Goal: Task Accomplishment & Management: Complete application form

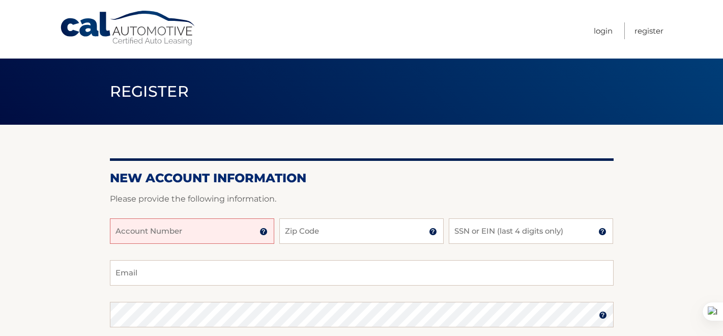
click at [140, 227] on input "Account Number" at bounding box center [192, 230] width 164 height 25
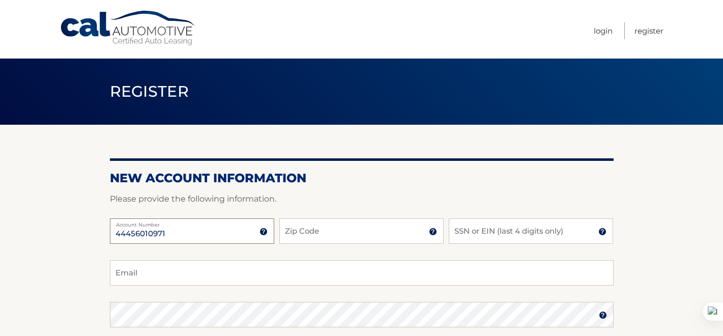
type input "44456010971"
click at [287, 237] on input "Zip Code" at bounding box center [361, 230] width 164 height 25
type input "33020"
type input "maxxdevlin@gmail.com"
click at [474, 237] on input "SSN or EIN (last 4 digits only)" at bounding box center [530, 230] width 164 height 25
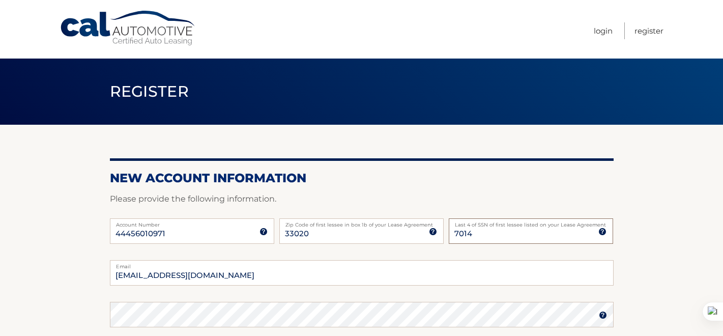
type input "7014"
click at [77, 252] on section "New Account Information Please provide the following information. 44456010971 A…" at bounding box center [361, 323] width 723 height 397
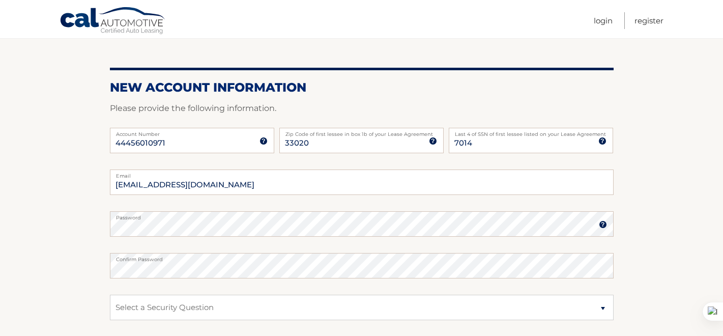
click at [66, 227] on section "New Account Information Please provide the following information. 44456010971 A…" at bounding box center [361, 232] width 723 height 397
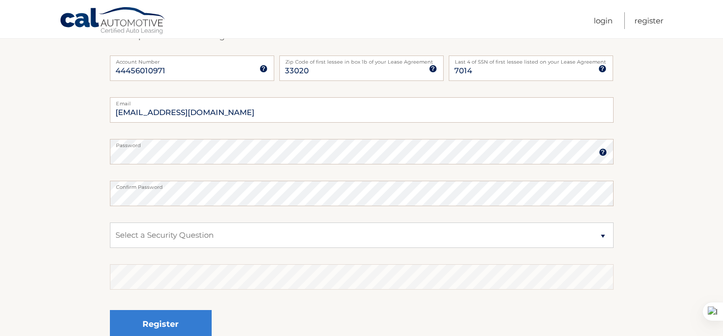
scroll to position [182, 0]
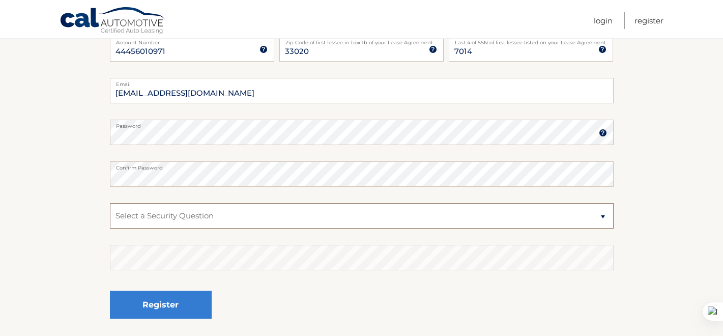
click at [121, 221] on select "Select a Security Question What was the name of your elementary school? What is…" at bounding box center [361, 215] width 503 height 25
select select "1"
click at [110, 203] on select "Select a Security Question What was the name of your elementary school? What is…" at bounding box center [361, 215] width 503 height 25
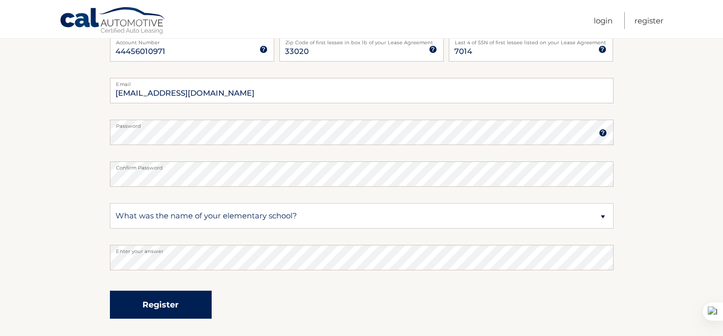
click at [127, 303] on button "Register" at bounding box center [161, 304] width 102 height 28
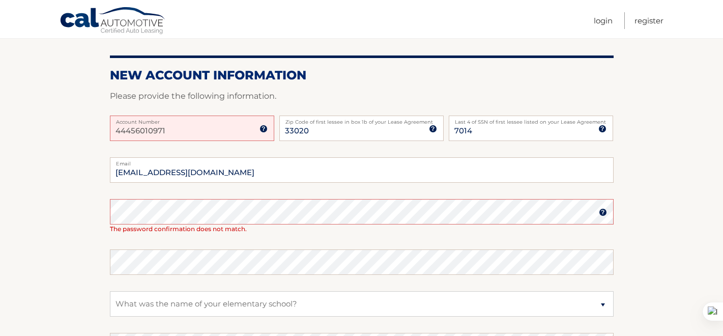
scroll to position [135, 0]
click at [87, 213] on section "One or more fields have an error. New Account Information Please provide the fo…" at bounding box center [361, 208] width 723 height 438
click at [93, 247] on section "One or more fields have an error. New Account Information Please provide the fo…" at bounding box center [361, 208] width 723 height 438
click at [63, 244] on section "One or more fields have an error. New Account Information Please provide the fo…" at bounding box center [361, 208] width 723 height 438
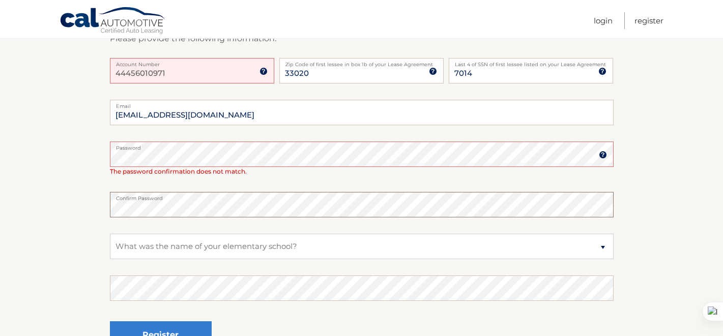
scroll to position [231, 0]
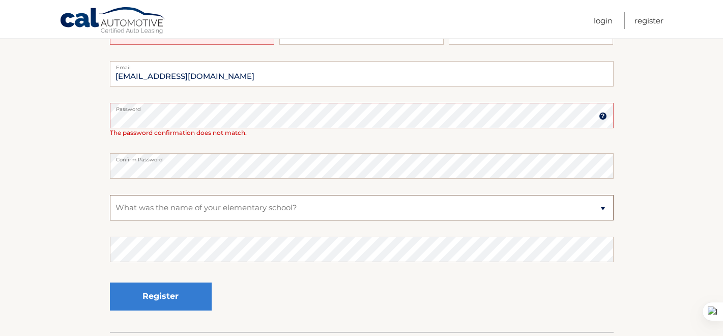
click at [159, 205] on select "Select a Security Question What was the name of your elementary school? What is…" at bounding box center [361, 207] width 503 height 25
click at [110, 195] on select "Select a Security Question What was the name of your elementary school? What is…" at bounding box center [361, 207] width 503 height 25
click at [162, 210] on select "Select a Security Question What was the name of your elementary school? What is…" at bounding box center [361, 207] width 503 height 25
select select "2"
click at [110, 195] on select "Select a Security Question What was the name of your elementary school? What is…" at bounding box center [361, 207] width 503 height 25
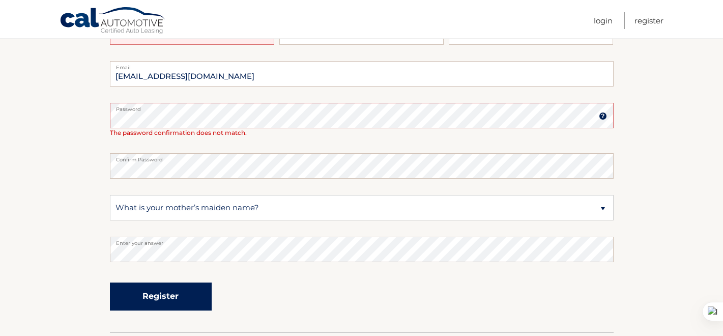
click at [161, 292] on button "Register" at bounding box center [161, 296] width 102 height 28
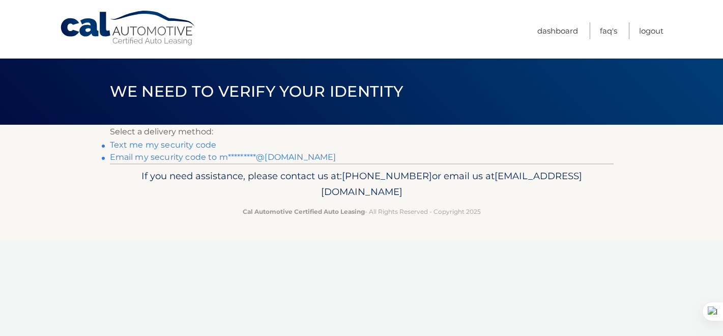
click at [162, 144] on link "Text me my security code" at bounding box center [163, 145] width 107 height 10
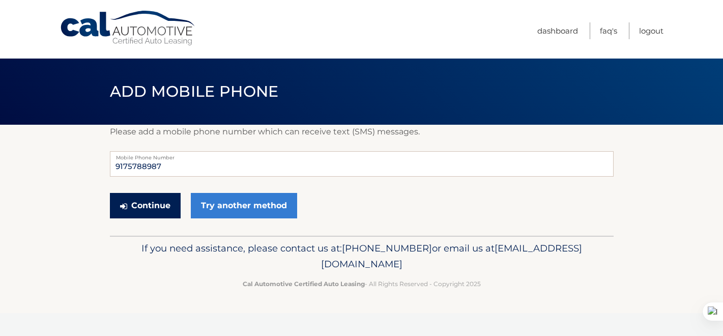
click at [163, 208] on button "Continue" at bounding box center [145, 205] width 71 height 25
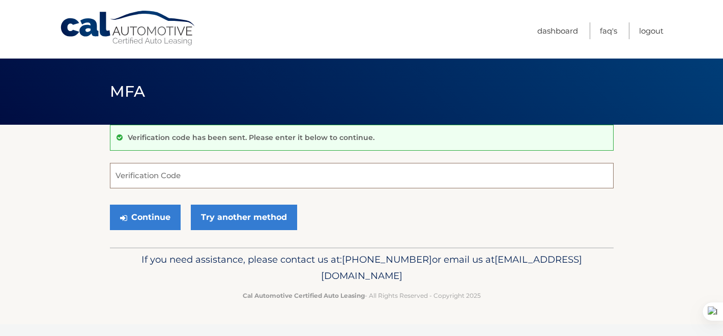
click at [158, 177] on input "Verification Code" at bounding box center [361, 175] width 503 height 25
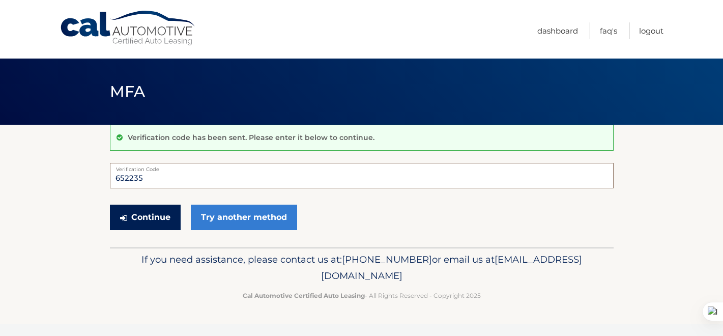
type input "652235"
click at [149, 211] on button "Continue" at bounding box center [145, 216] width 71 height 25
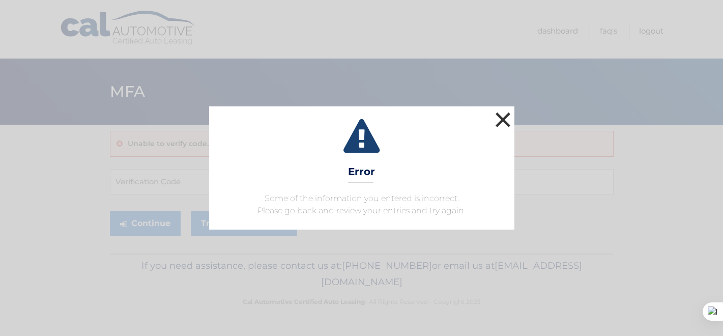
click at [497, 118] on button "×" at bounding box center [503, 119] width 20 height 20
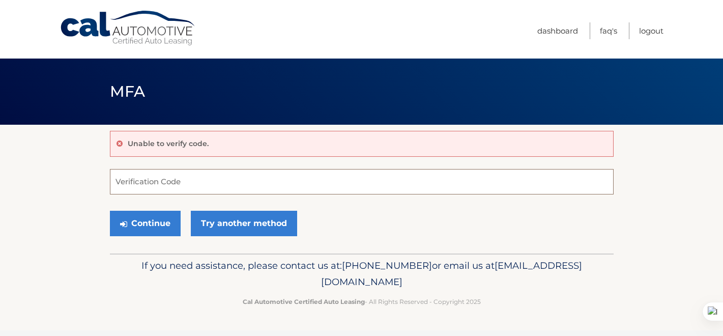
click at [299, 180] on input "Verification Code" at bounding box center [361, 181] width 503 height 25
type input "652325"
click at [144, 229] on button "Continue" at bounding box center [145, 223] width 71 height 25
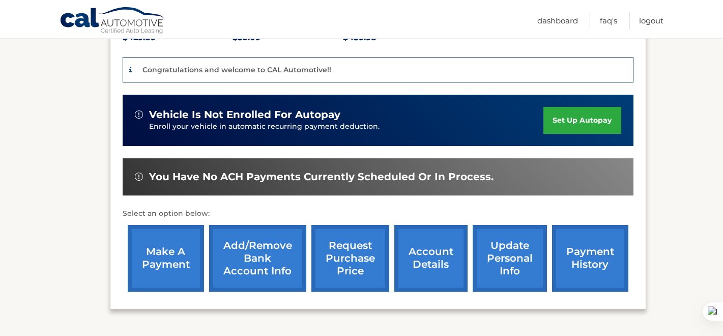
scroll to position [254, 0]
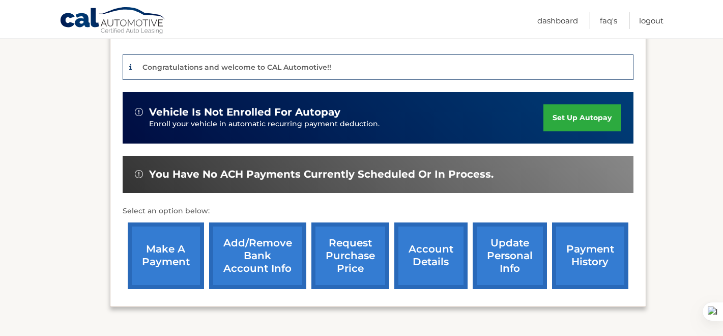
click at [585, 104] on link "set up autopay" at bounding box center [581, 117] width 77 height 27
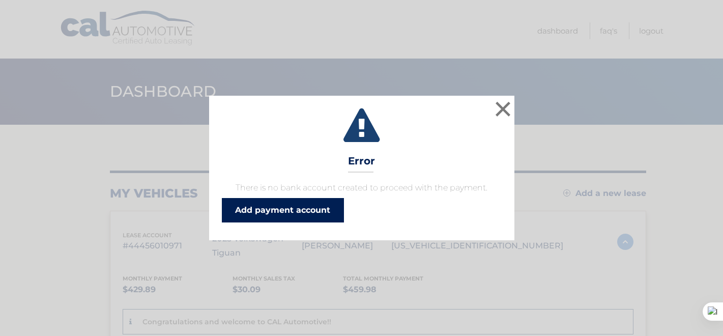
click at [311, 217] on link "Add payment account" at bounding box center [283, 210] width 122 height 24
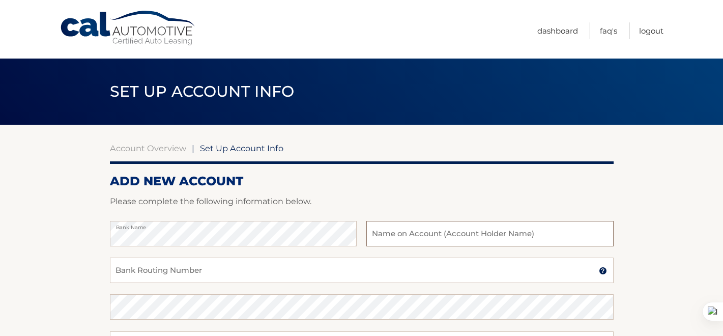
click at [392, 235] on input "text" at bounding box center [489, 233] width 247 height 25
type input "Maxim Miller"
click at [302, 274] on input "Bank Routing Number" at bounding box center [361, 269] width 503 height 25
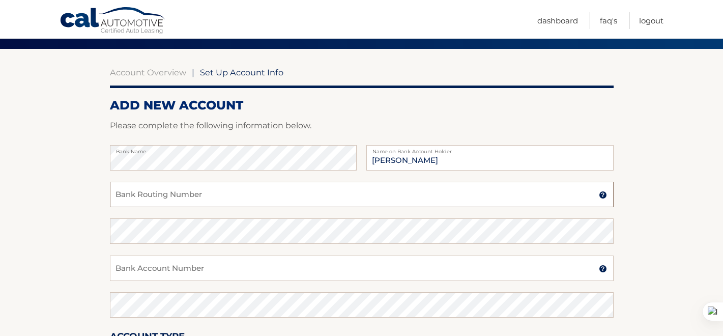
scroll to position [78, 0]
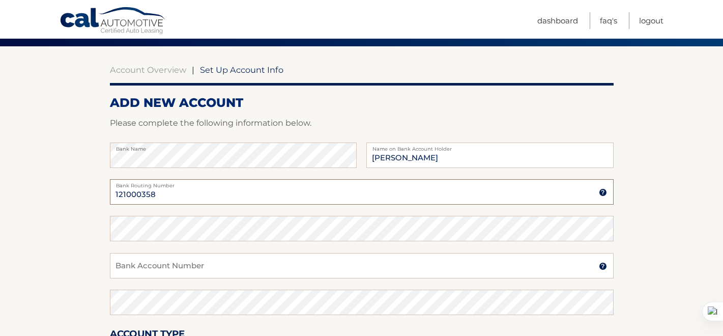
drag, startPoint x: 167, startPoint y: 197, endPoint x: 111, endPoint y: 192, distance: 55.7
click at [111, 192] on input "121000358" at bounding box center [361, 191] width 503 height 25
type input "121000358"
click at [95, 253] on section "Account Overview | Set Up Account Info ADD NEW ACCOUNT Please complete the foll…" at bounding box center [361, 240] width 723 height 388
click at [121, 264] on input "Bank Account Number" at bounding box center [361, 265] width 503 height 25
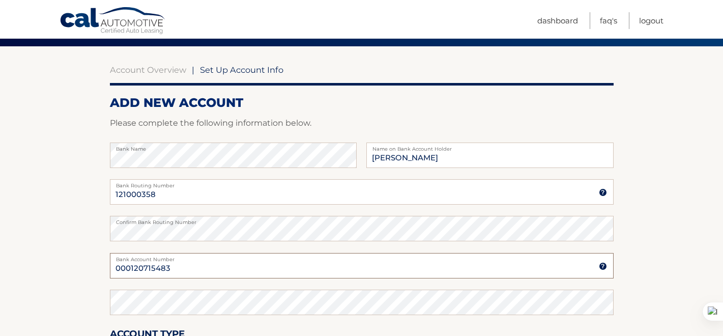
click at [125, 269] on input "000120715483" at bounding box center [361, 265] width 503 height 25
type input "000120715483"
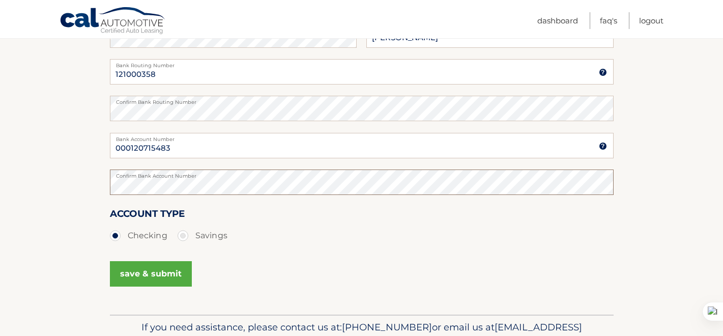
scroll to position [199, 0]
click at [123, 274] on button "save & submit" at bounding box center [151, 272] width 82 height 25
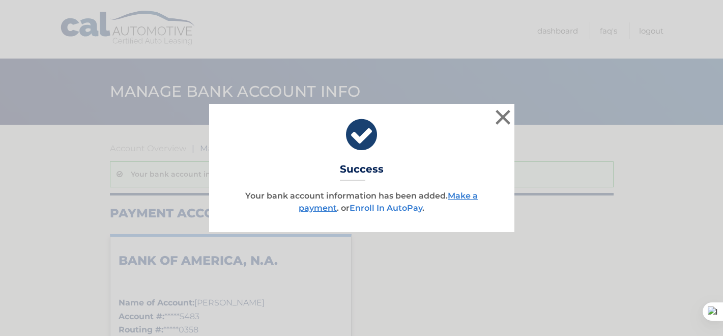
click at [403, 209] on link "Enroll In AutoPay" at bounding box center [385, 208] width 73 height 10
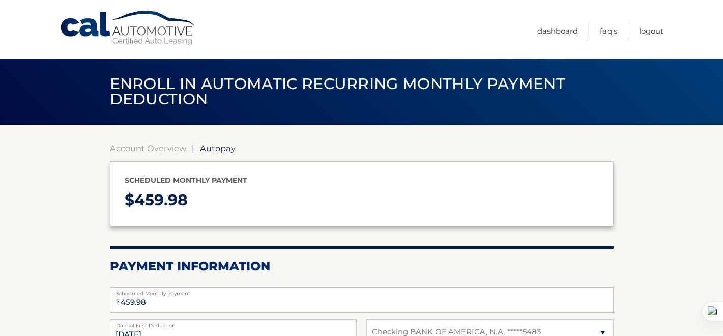
select select "N2RjYzUxMjEtN2NjMi00NWM3LWI5MmItYzc1NmMxZmZmNDAw"
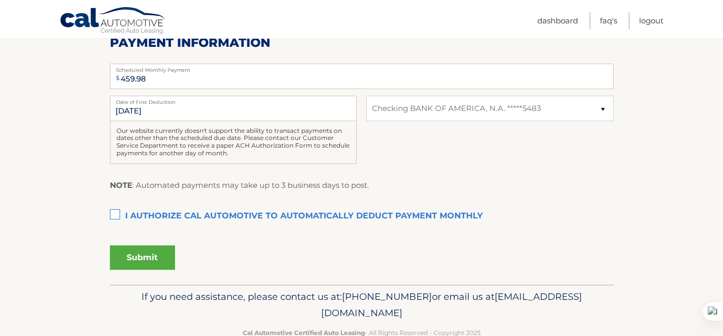
scroll to position [224, 0]
click at [111, 215] on label "I authorize cal automotive to automatically deduct payment monthly This checkbo…" at bounding box center [361, 215] width 503 height 20
click at [0, 0] on input "I authorize cal automotive to automatically deduct payment monthly This checkbo…" at bounding box center [0, 0] width 0 height 0
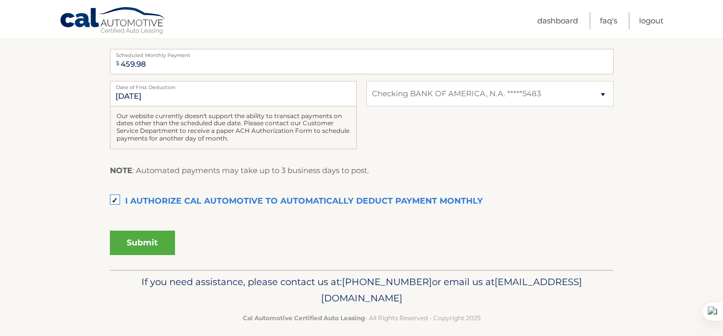
scroll to position [249, 0]
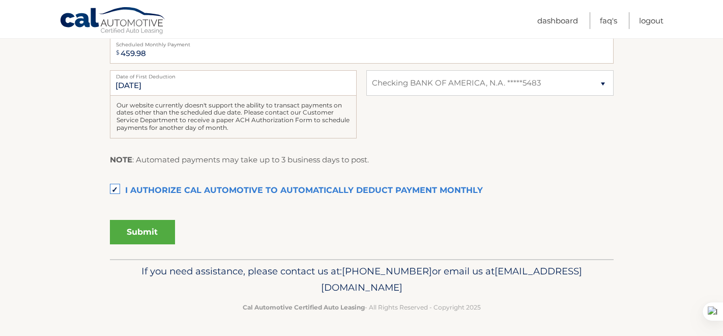
click at [118, 233] on button "Submit" at bounding box center [142, 232] width 65 height 24
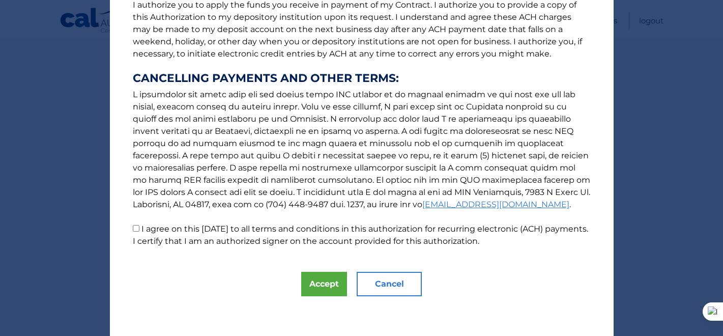
scroll to position [144, 0]
click at [317, 280] on button "Accept" at bounding box center [324, 283] width 46 height 24
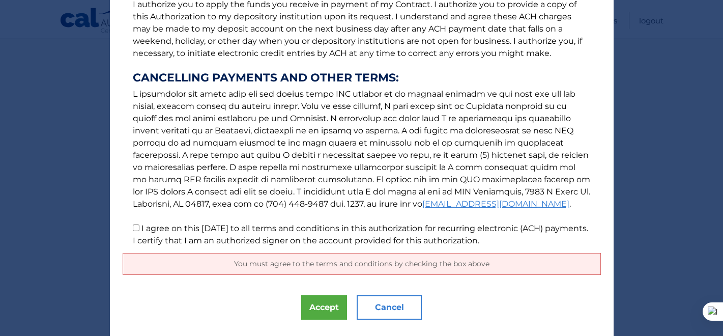
click at [134, 226] on input "I agree on this [DATE] to all terms and conditions in this authorization for re…" at bounding box center [136, 227] width 7 height 7
checkbox input "true"
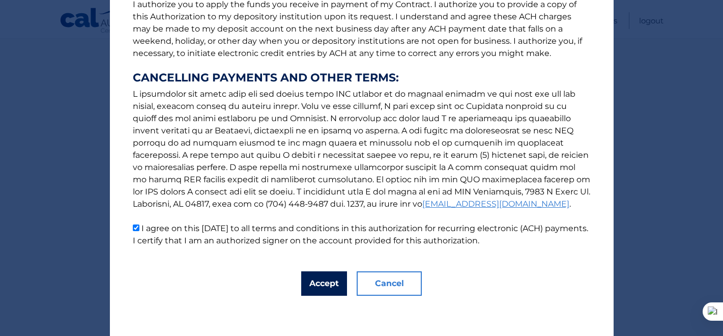
click at [319, 289] on button "Accept" at bounding box center [324, 283] width 46 height 24
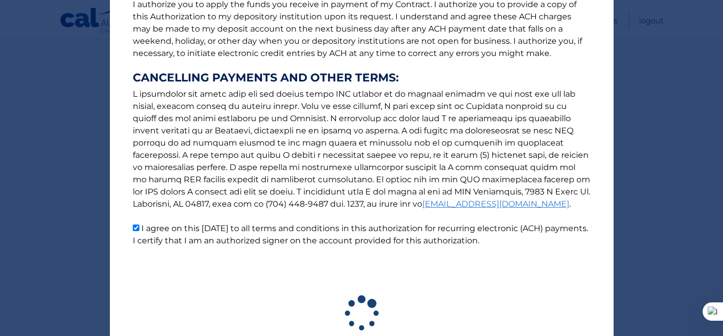
scroll to position [220, 0]
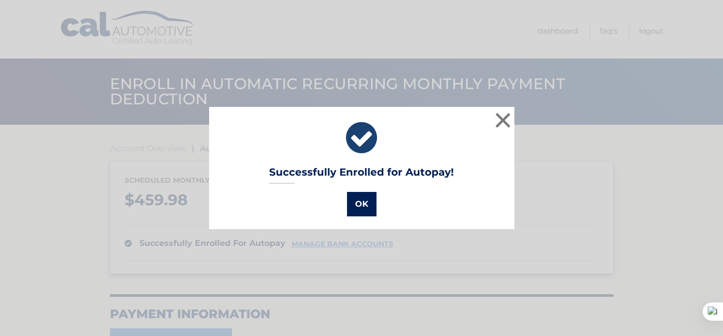
click at [359, 206] on button "OK" at bounding box center [361, 204] width 29 height 24
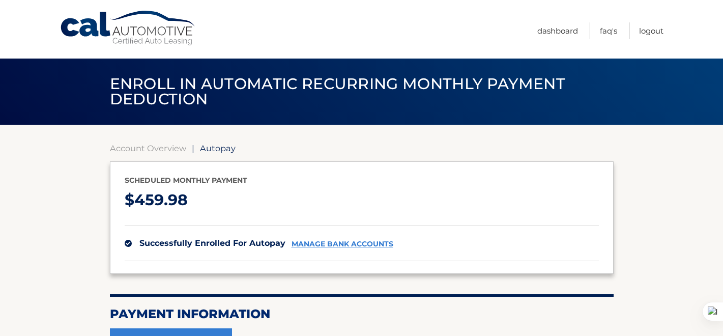
click at [87, 33] on link "Cal Automotive" at bounding box center [127, 28] width 137 height 36
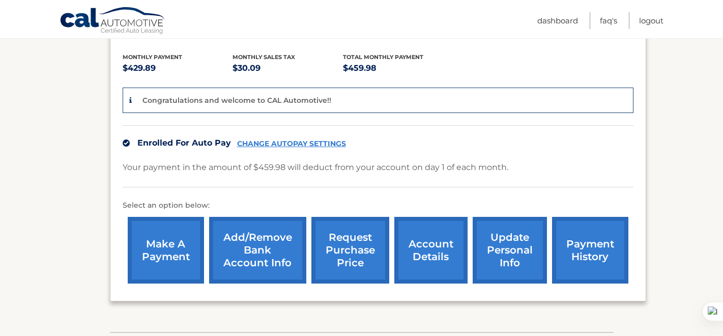
scroll to position [227, 0]
